Goal: Find specific page/section: Find specific page/section

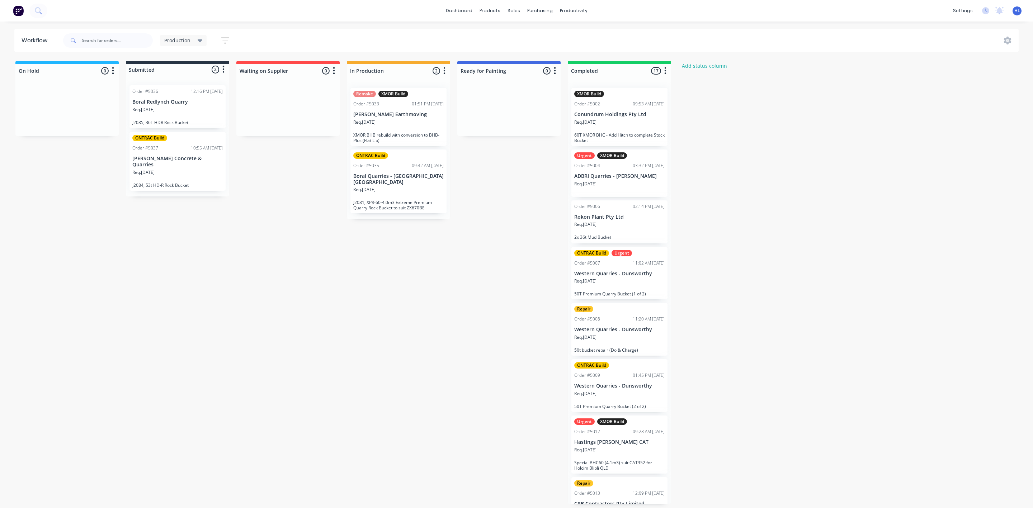
click at [316, 326] on div "On Hold 0 Status colour #1FB6FF hex #1FB6FF Save Cancel Notifications Email SMS…" at bounding box center [437, 282] width 884 height 443
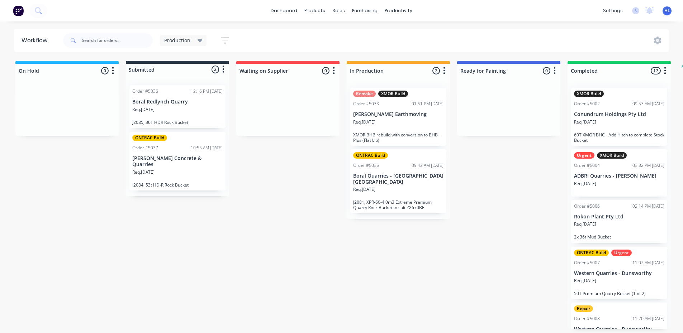
click at [388, 186] on div "Req. [DATE]" at bounding box center [398, 192] width 90 height 12
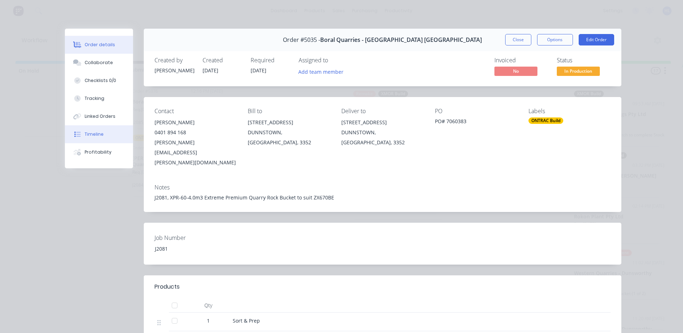
click at [105, 126] on button "Timeline" at bounding box center [99, 134] width 68 height 18
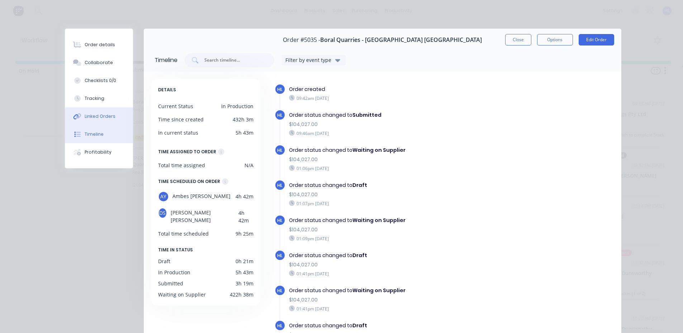
click at [106, 120] on button "Linked Orders" at bounding box center [99, 117] width 68 height 18
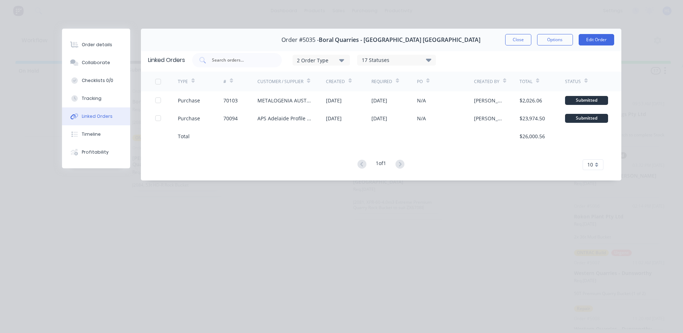
click at [109, 169] on div "Order #5035 - Boral Quarries - Dunnstown [GEOGRAPHIC_DATA] Close Options Edit O…" at bounding box center [341, 110] width 559 height 163
click at [109, 156] on button "Profitability" at bounding box center [96, 152] width 68 height 18
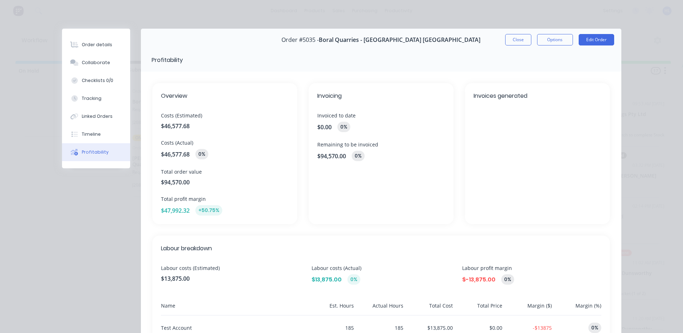
scroll to position [143, 0]
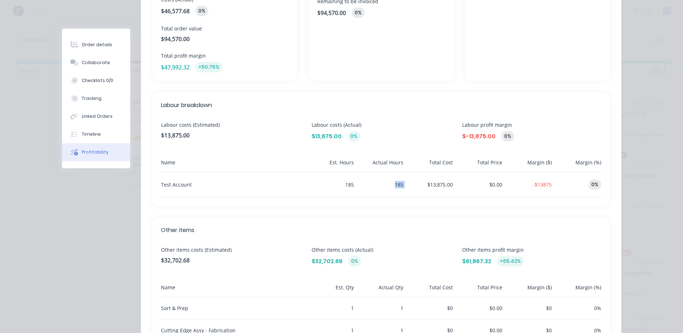
drag, startPoint x: 393, startPoint y: 187, endPoint x: 415, endPoint y: 188, distance: 22.3
click at [415, 188] on div "Test Account 185 185 $13,875.00 $0.00 -$13875 0%" at bounding box center [381, 184] width 440 height 25
click at [415, 188] on div "$13,875.00" at bounding box center [429, 184] width 47 height 25
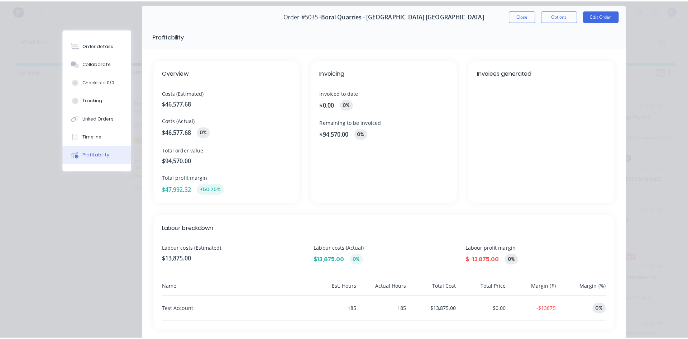
scroll to position [0, 0]
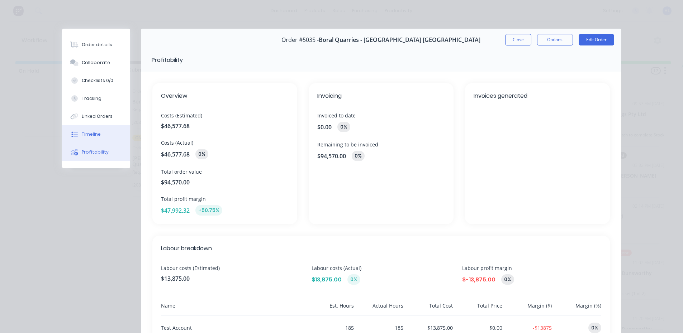
click at [107, 137] on button "Timeline" at bounding box center [96, 134] width 68 height 18
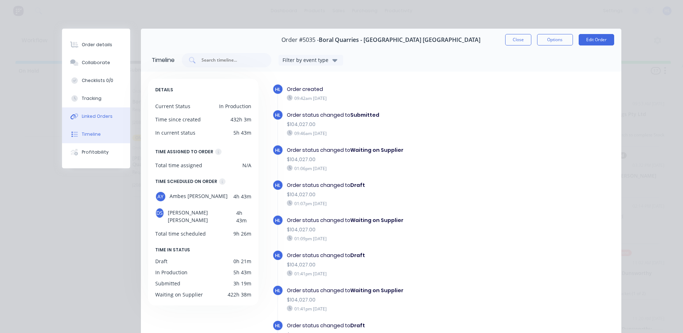
click at [113, 121] on button "Linked Orders" at bounding box center [96, 117] width 68 height 18
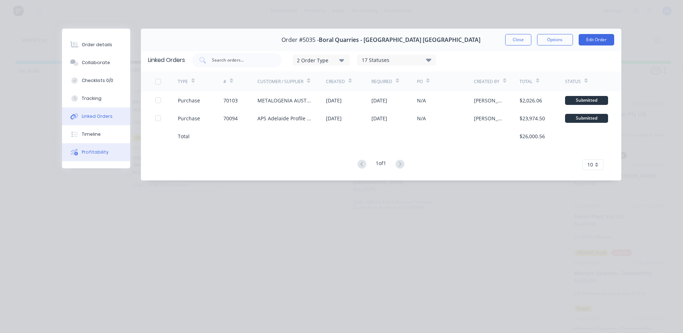
click at [124, 143] on div "Order details Collaborate Checklists 0/0 Tracking Linked Orders Timeline Profit…" at bounding box center [96, 99] width 68 height 140
click at [122, 132] on button "Timeline" at bounding box center [96, 134] width 68 height 18
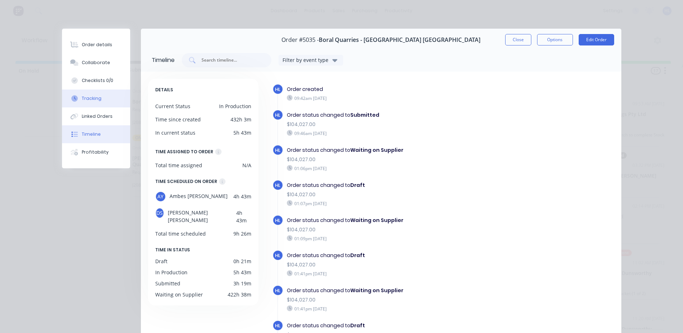
click at [113, 105] on button "Tracking" at bounding box center [96, 99] width 68 height 18
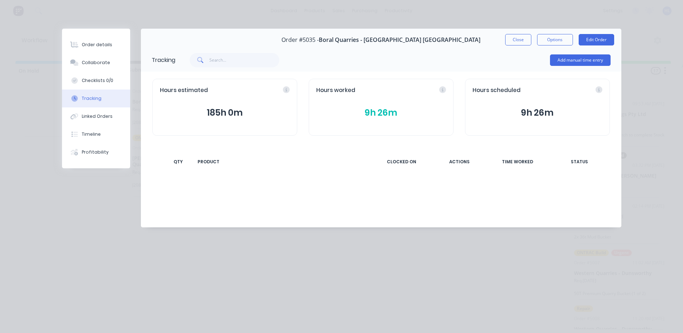
click at [111, 92] on button "Tracking" at bounding box center [96, 99] width 68 height 18
click at [111, 87] on button "Checklists 0/0" at bounding box center [96, 81] width 68 height 18
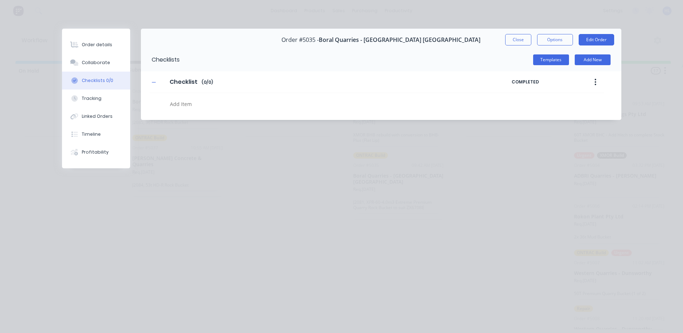
click at [108, 72] on button "Checklists 0/0" at bounding box center [96, 81] width 68 height 18
click at [108, 66] on button "Collaborate" at bounding box center [96, 63] width 68 height 18
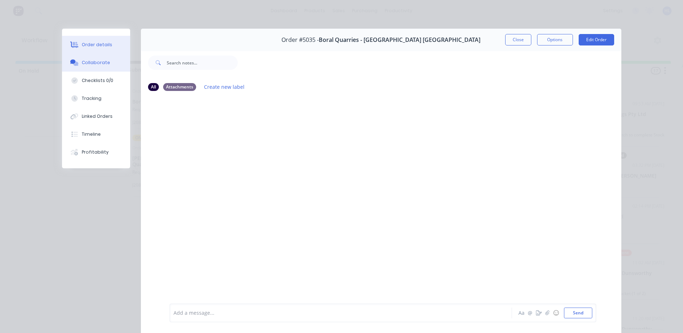
click at [108, 47] on button "Order details" at bounding box center [96, 45] width 68 height 18
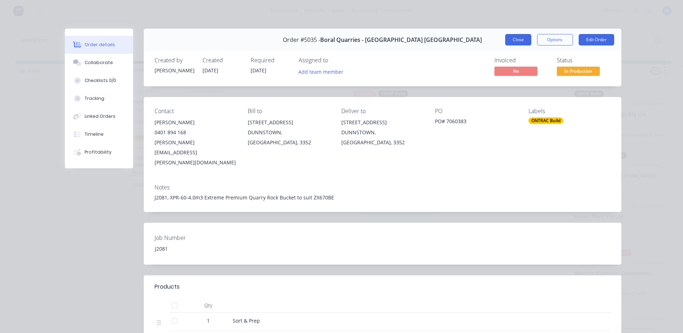
click at [507, 35] on button "Close" at bounding box center [518, 39] width 26 height 11
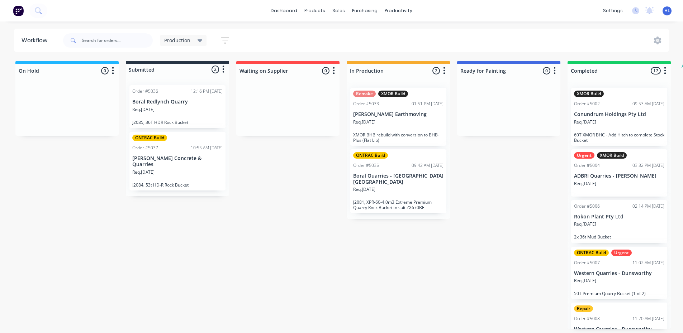
click at [360, 142] on p "XMOR BHB rebuild with conversion to BHB-Plus (Flat Lip)" at bounding box center [398, 137] width 90 height 11
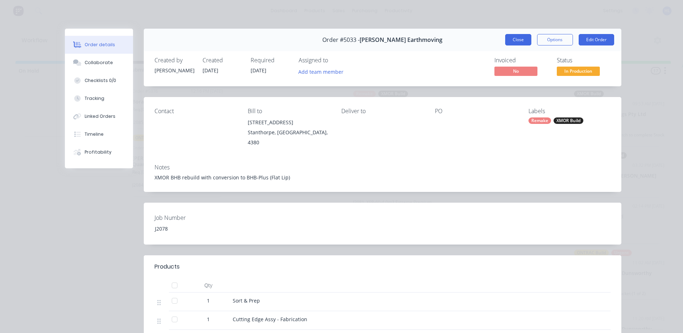
click at [526, 41] on button "Close" at bounding box center [518, 39] width 26 height 11
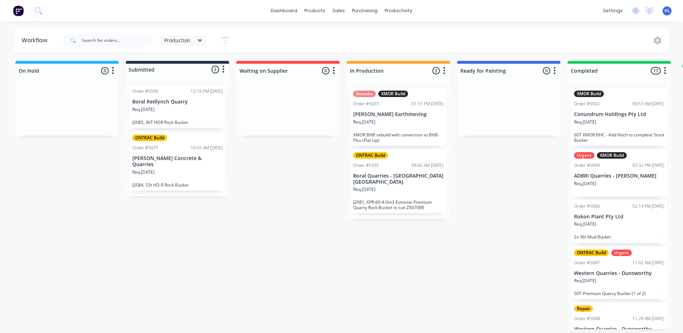
click at [419, 186] on div "Req. [DATE]" at bounding box center [398, 192] width 90 height 12
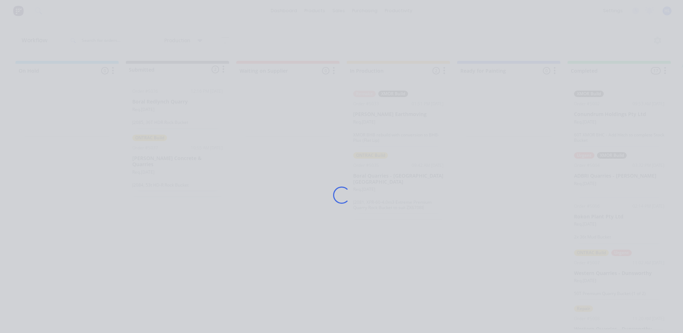
click at [419, 181] on div "Loading..." at bounding box center [342, 195] width 574 height 333
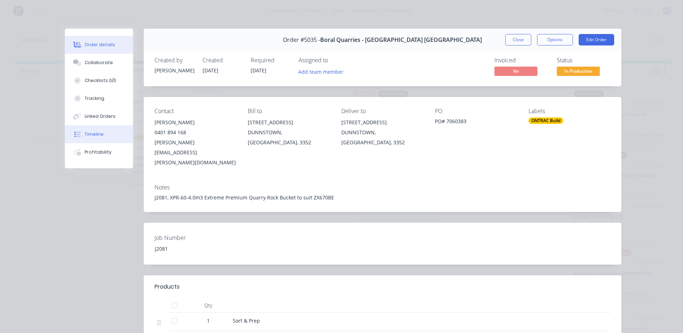
click at [91, 129] on button "Timeline" at bounding box center [99, 134] width 68 height 18
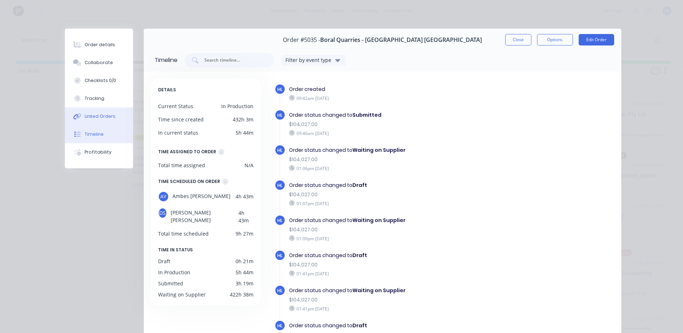
click at [116, 113] on button "Linked Orders" at bounding box center [99, 117] width 68 height 18
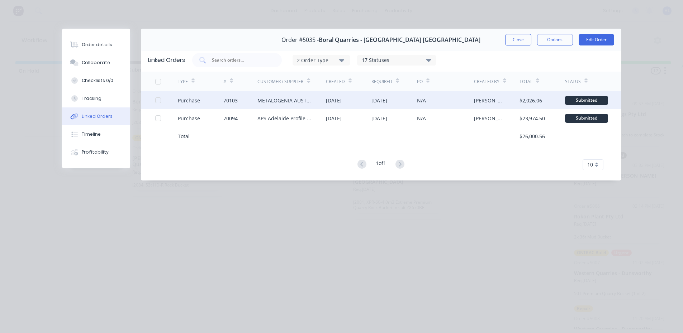
click at [252, 96] on div "70103" at bounding box center [240, 100] width 34 height 18
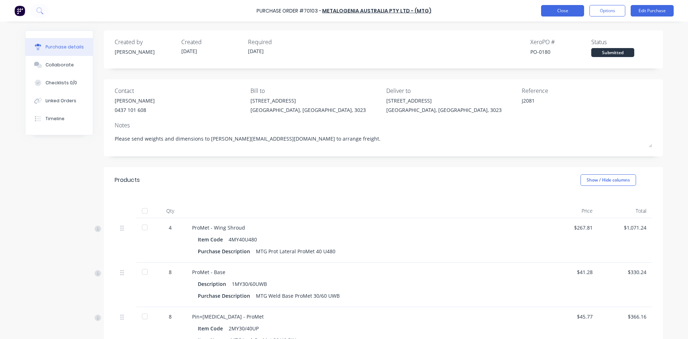
click at [576, 13] on button "Close" at bounding box center [562, 10] width 43 height 11
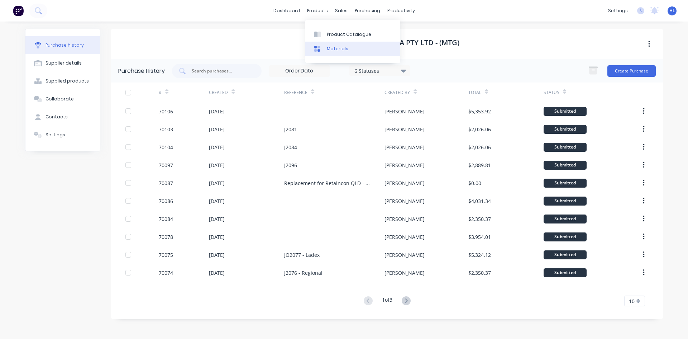
click at [338, 51] on div "Materials" at bounding box center [338, 49] width 22 height 6
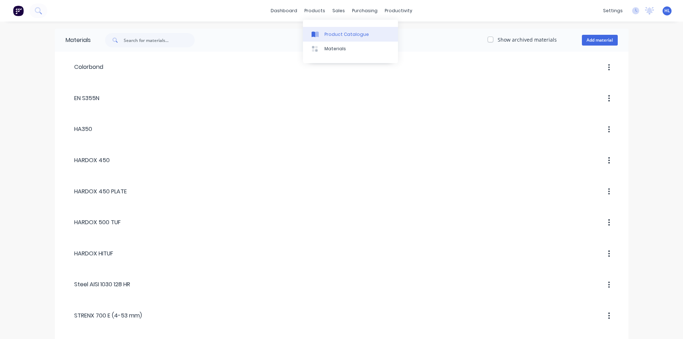
click at [333, 37] on div "Product Catalogue" at bounding box center [346, 34] width 44 height 6
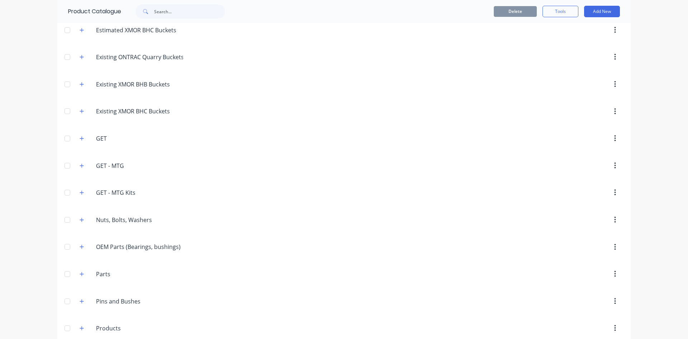
scroll to position [143, 0]
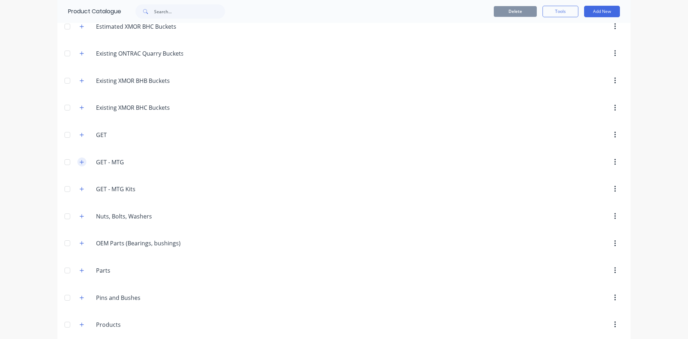
click at [80, 162] on icon "button" at bounding box center [82, 162] width 4 height 5
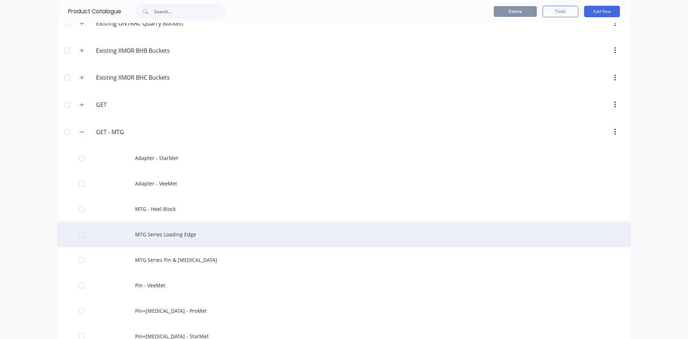
scroll to position [215, 0]
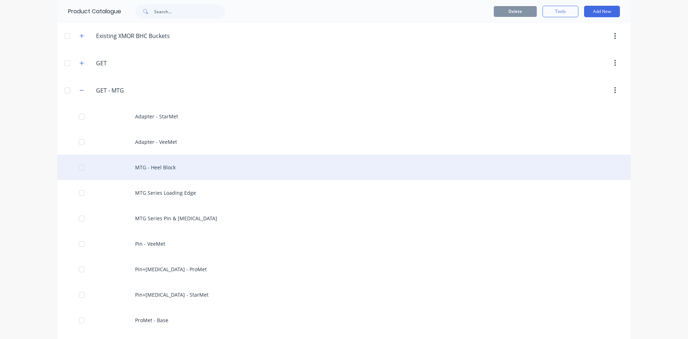
click at [153, 164] on div "MTG - Heel Block" at bounding box center [344, 167] width 574 height 25
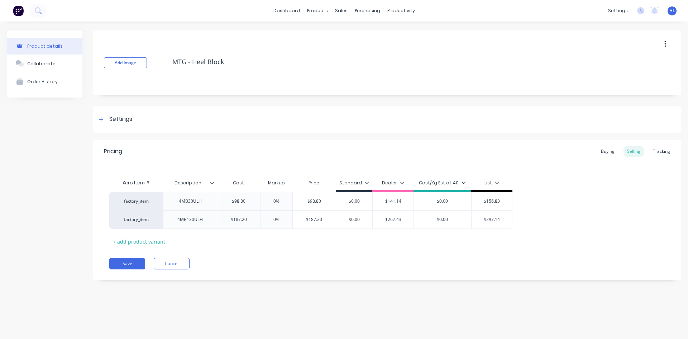
type textarea "x"
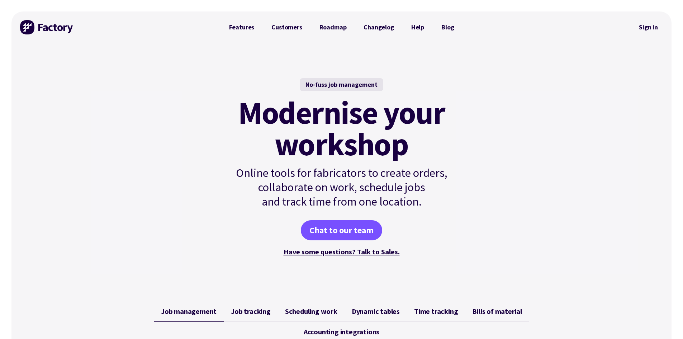
click at [653, 26] on link "Sign in" at bounding box center [648, 27] width 29 height 16
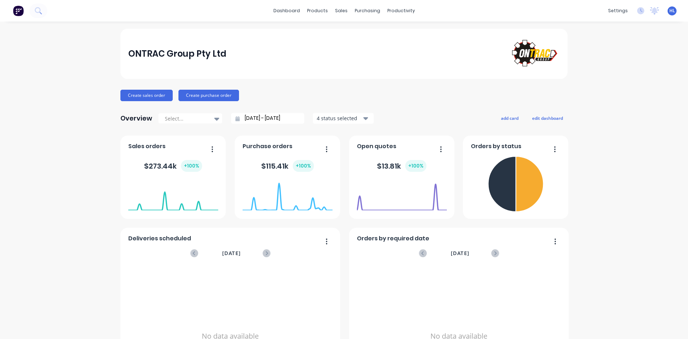
click at [338, 83] on div "ONTRAC Group Pty Ltd Create sales order Create purchase order Overview Select..…" at bounding box center [343, 308] width 447 height 559
